Goal: Information Seeking & Learning: Check status

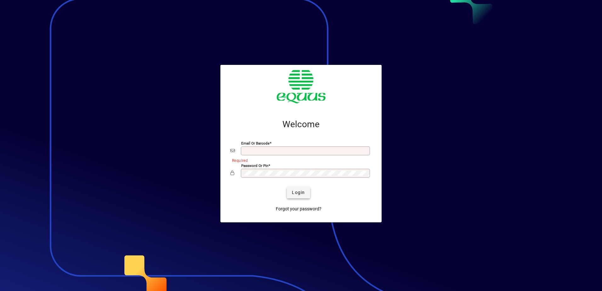
type input "**********"
click at [298, 191] on span "Login" at bounding box center [298, 192] width 13 height 7
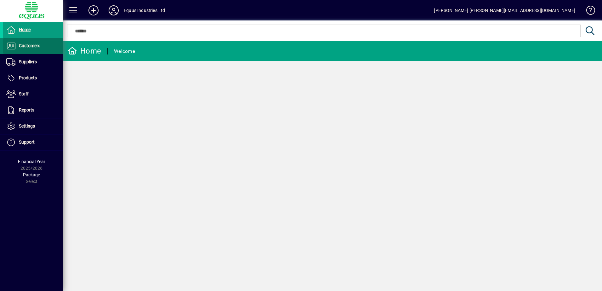
click at [26, 43] on span "Customers" at bounding box center [29, 45] width 21 height 5
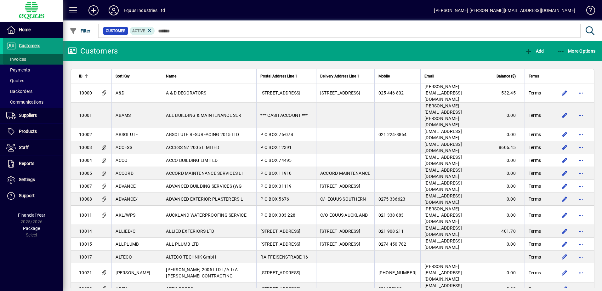
click at [29, 59] on span at bounding box center [33, 59] width 60 height 15
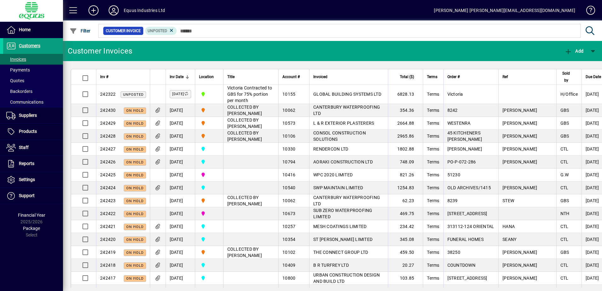
click span "WPC 2020 LIMITED"
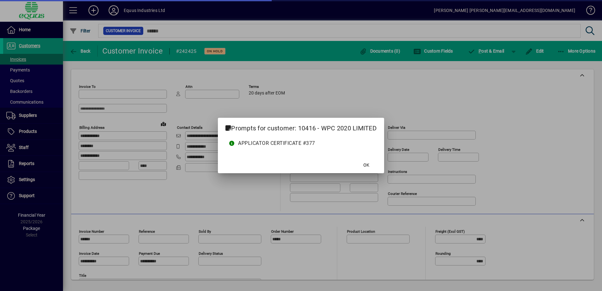
type input "**********"
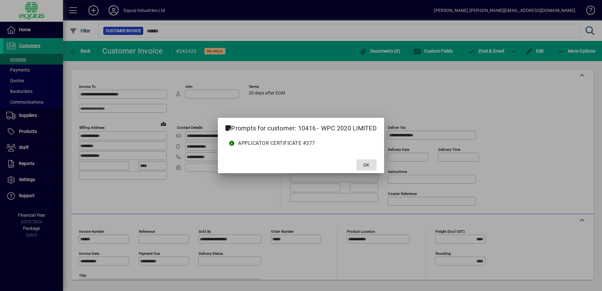
click span "OK"
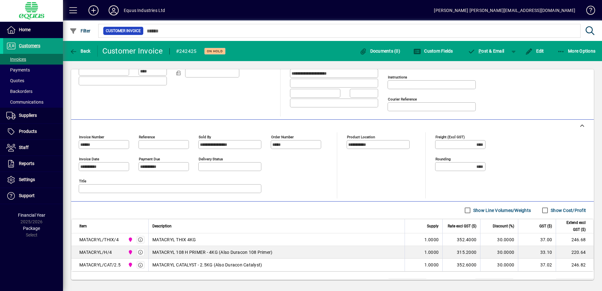
scroll to position [122, 0]
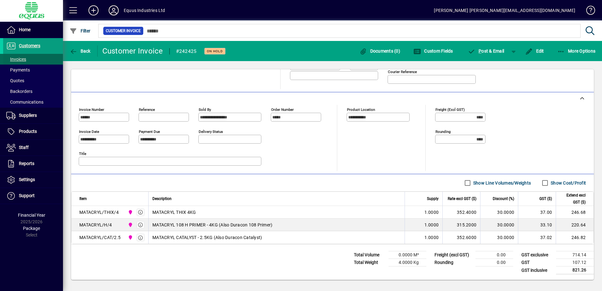
drag, startPoint x: 32, startPoint y: 46, endPoint x: 24, endPoint y: 54, distance: 11.4
click span "Customers"
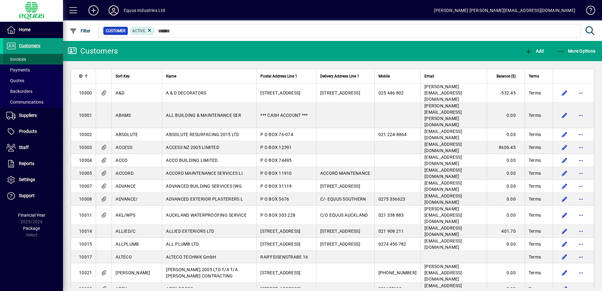
click span "Invoices"
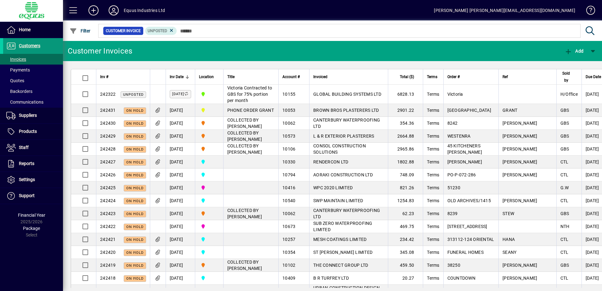
click at [39, 44] on span "Customers" at bounding box center [29, 45] width 21 height 5
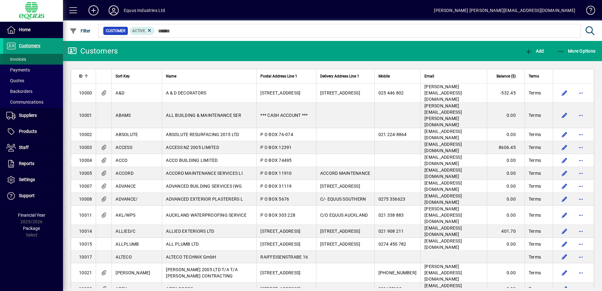
click at [33, 58] on span at bounding box center [33, 59] width 60 height 15
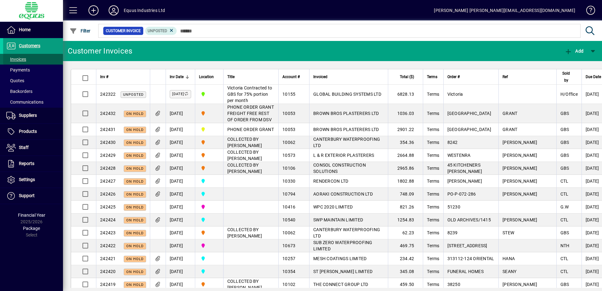
click at [29, 59] on span at bounding box center [33, 59] width 60 height 15
click at [32, 45] on span "Customers" at bounding box center [29, 45] width 21 height 5
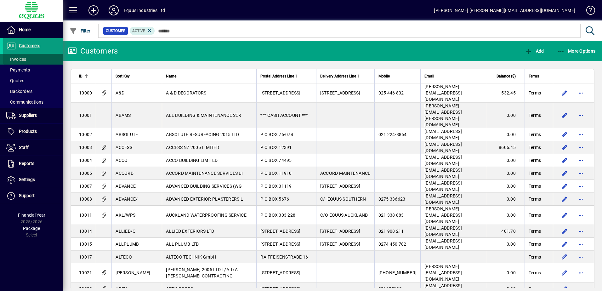
click at [26, 60] on span at bounding box center [33, 59] width 60 height 15
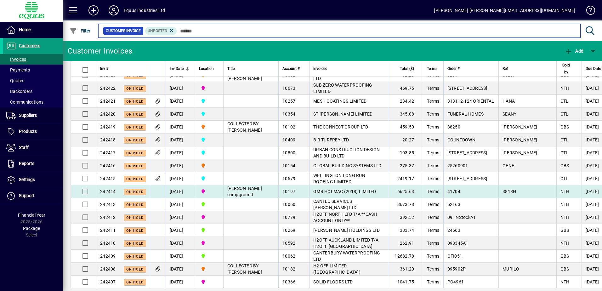
scroll to position [189, 0]
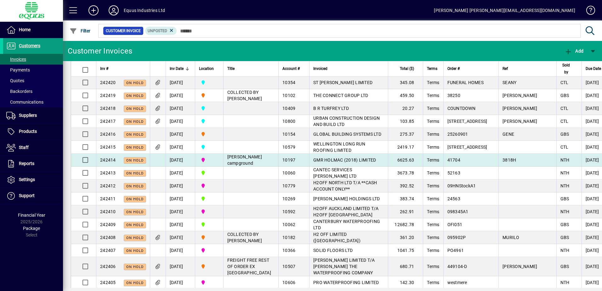
click at [301, 163] on div "10197" at bounding box center [294, 160] width 23 height 6
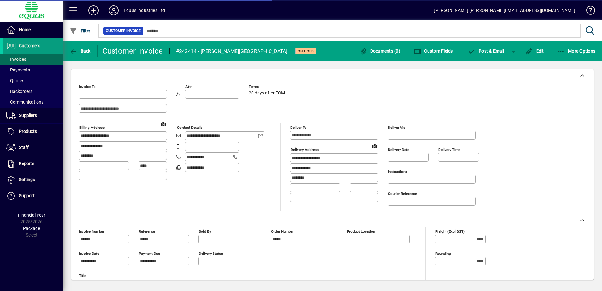
type input "**********"
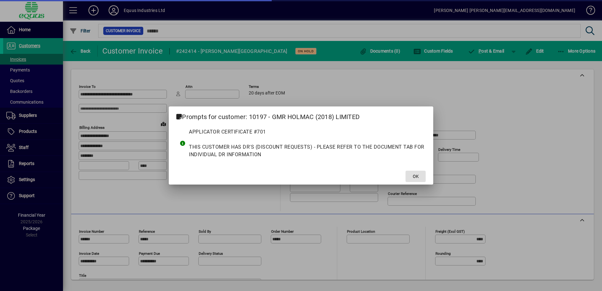
type input "**********"
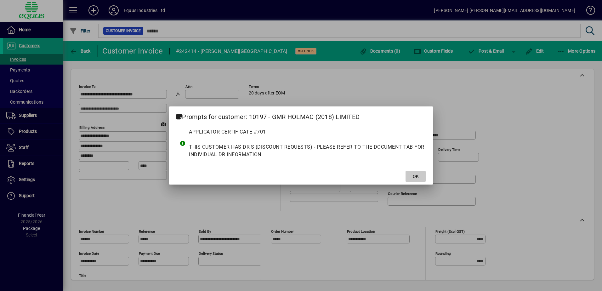
click at [408, 174] on span at bounding box center [416, 176] width 20 height 15
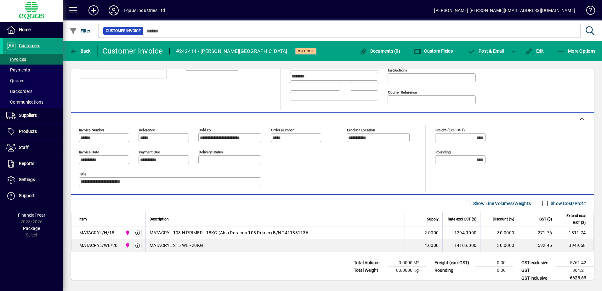
scroll to position [109, 0]
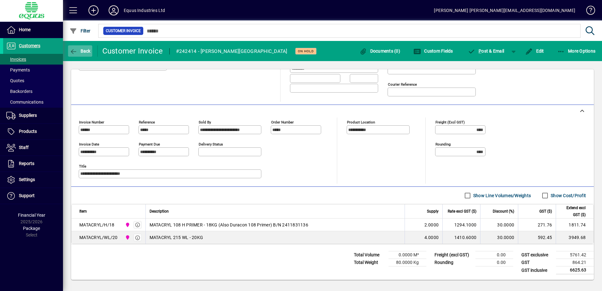
click at [79, 50] on span "Back" at bounding box center [80, 51] width 21 height 5
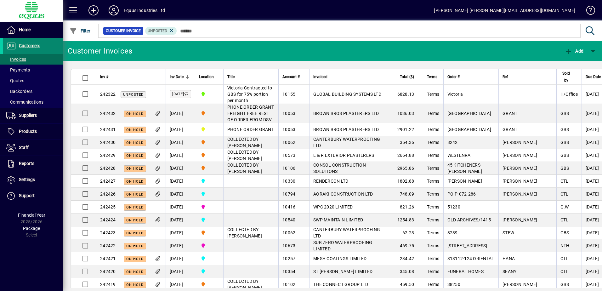
click at [32, 45] on span "Customers" at bounding box center [29, 45] width 21 height 5
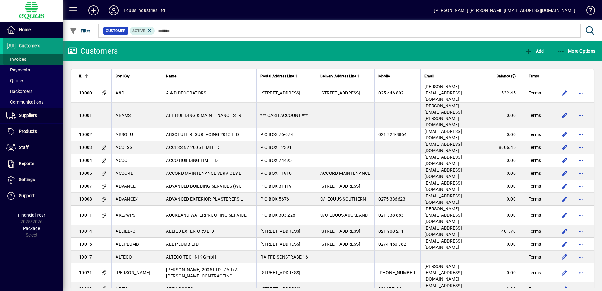
click at [24, 60] on span "Invoices" at bounding box center [16, 59] width 20 height 5
